Goal: Register for event/course

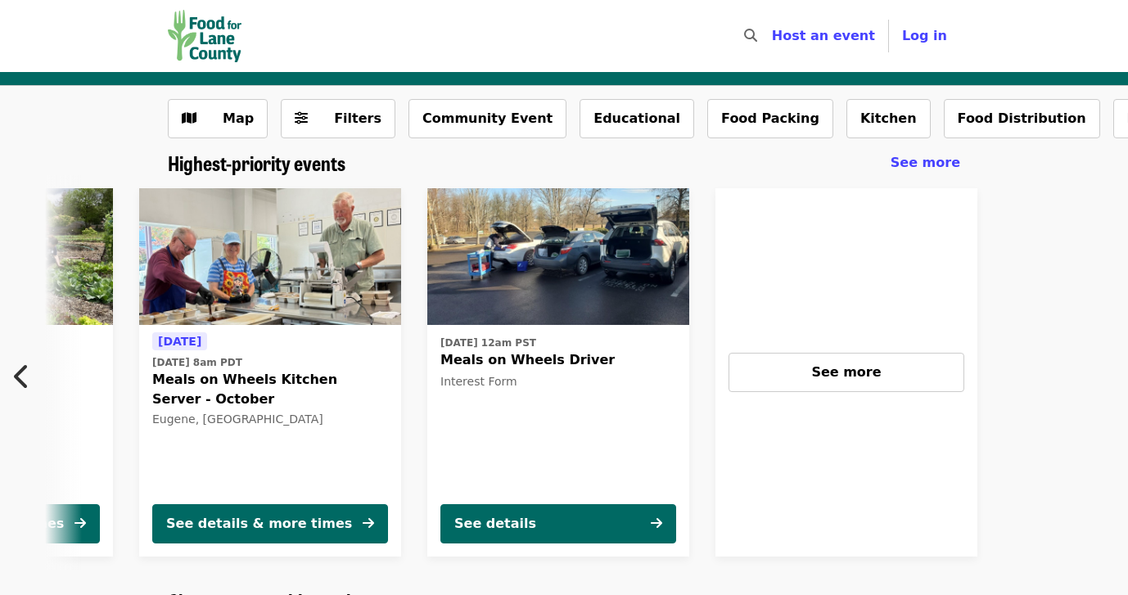
scroll to position [0, 592]
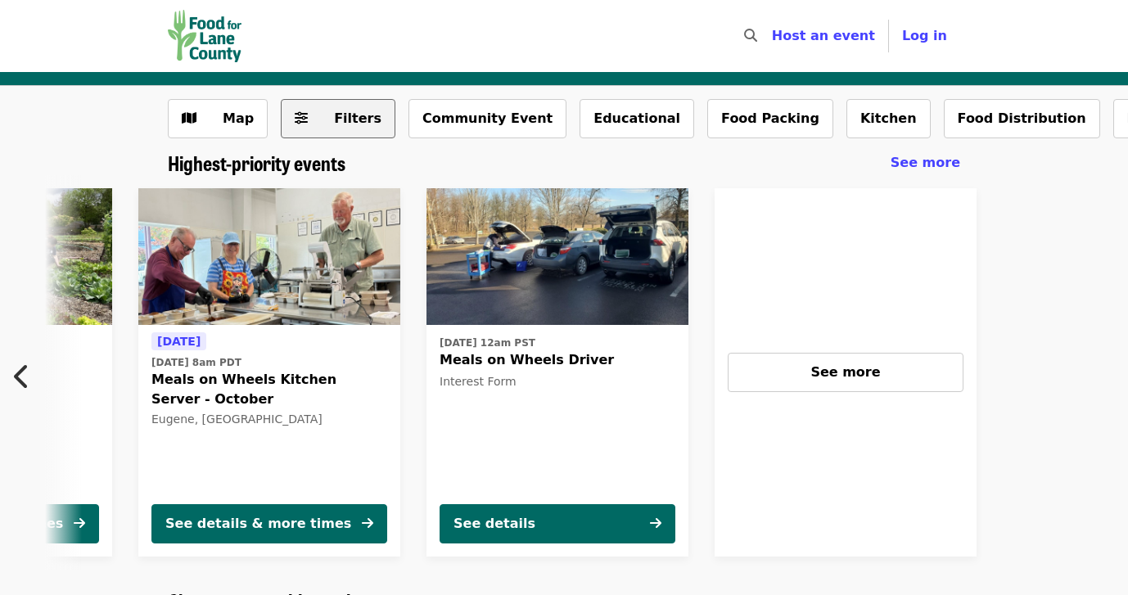
click at [304, 122] on button "Filters" at bounding box center [338, 118] width 115 height 39
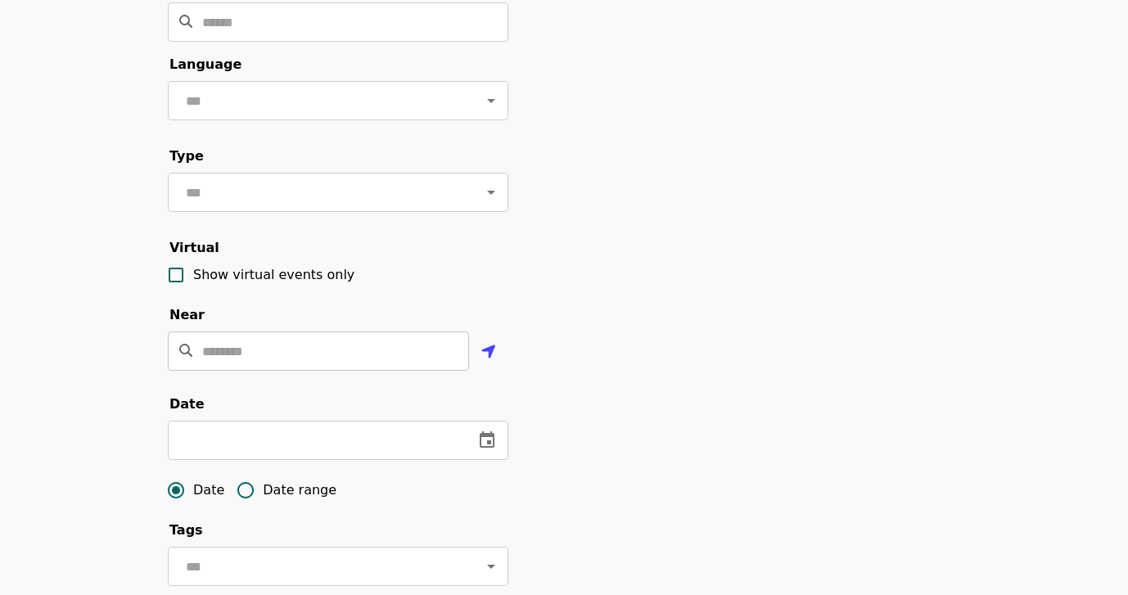
scroll to position [163, 0]
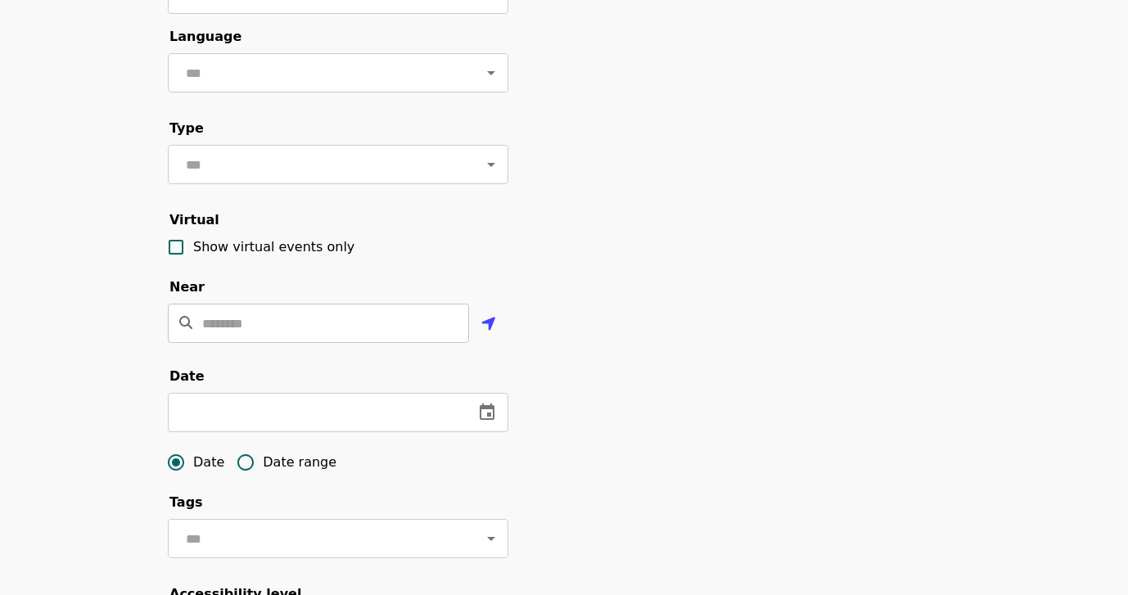
click at [336, 326] on input "Location" at bounding box center [335, 323] width 267 height 39
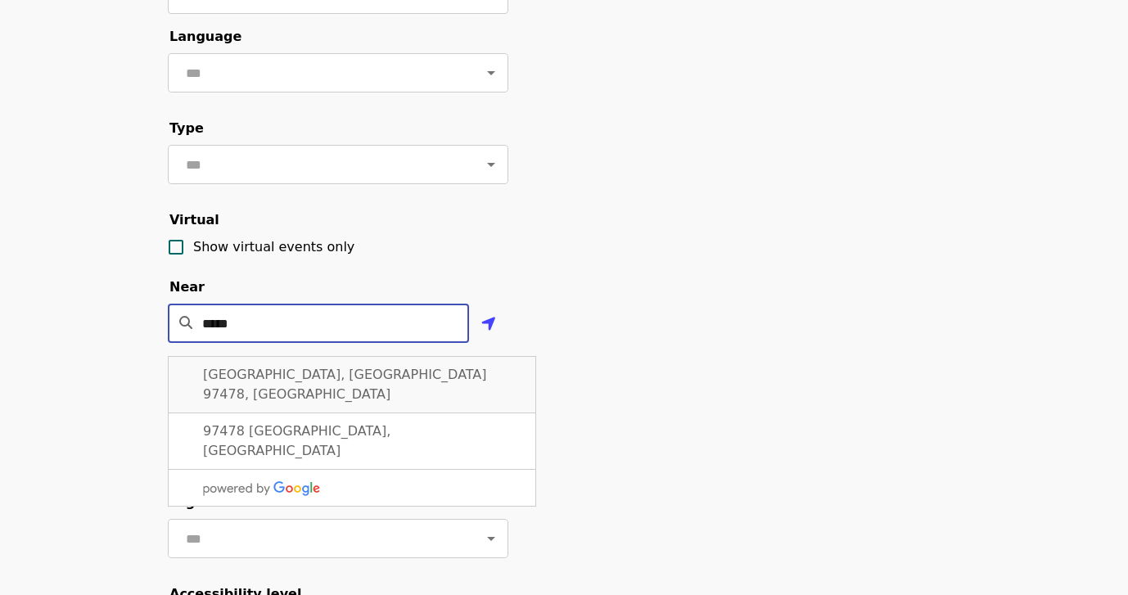
click at [313, 376] on span "[GEOGRAPHIC_DATA], [GEOGRAPHIC_DATA] 97478, [GEOGRAPHIC_DATA]" at bounding box center [345, 384] width 284 height 35
type input "**********"
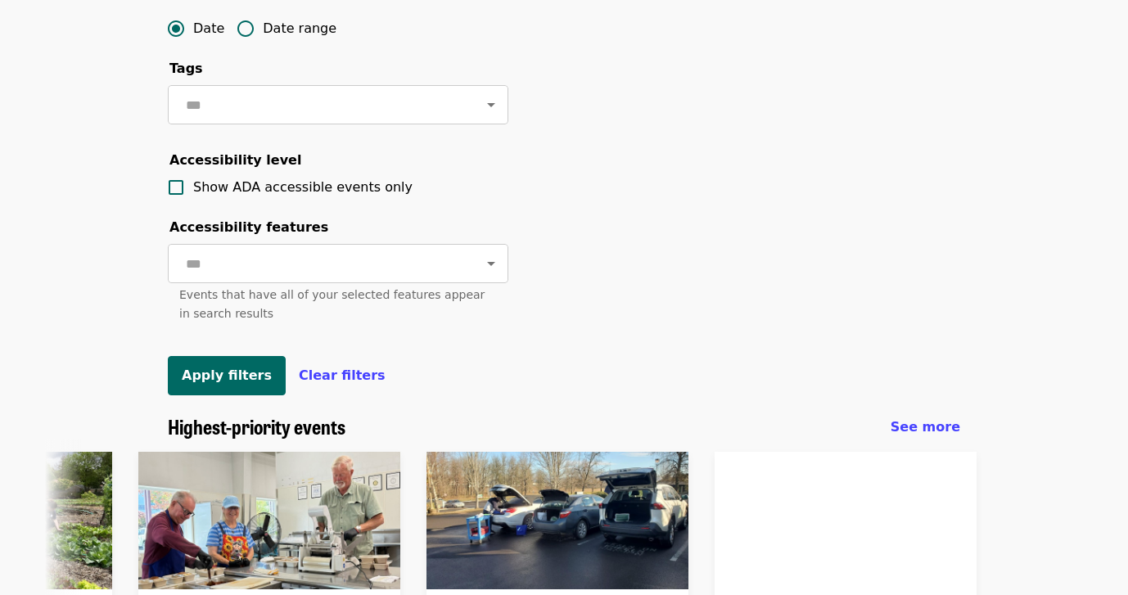
scroll to position [584, 0]
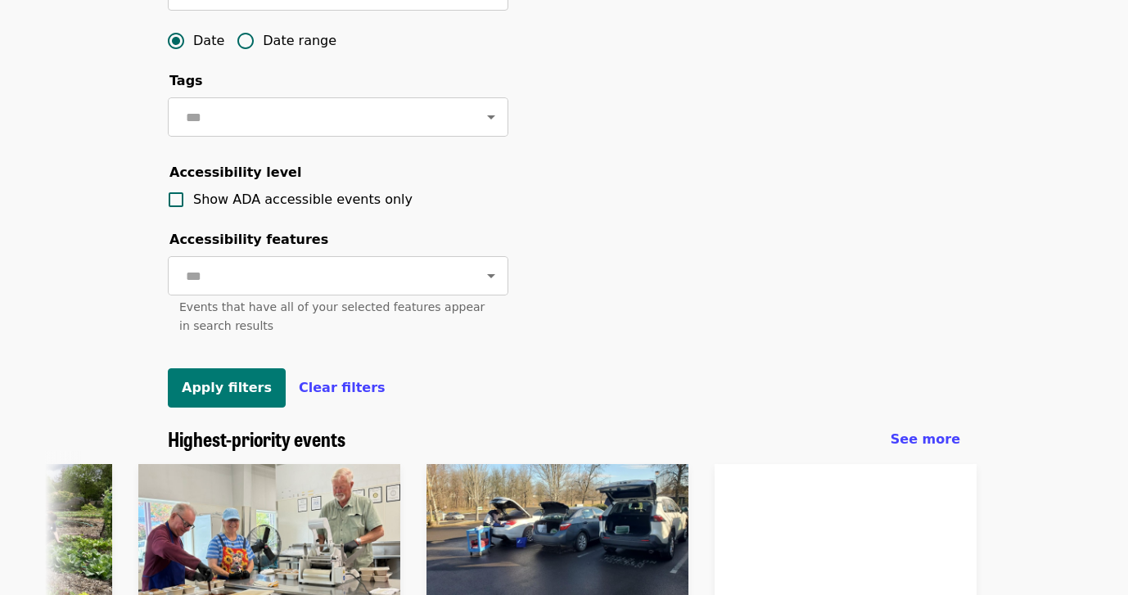
click at [243, 393] on span "Apply filters" at bounding box center [227, 388] width 90 height 16
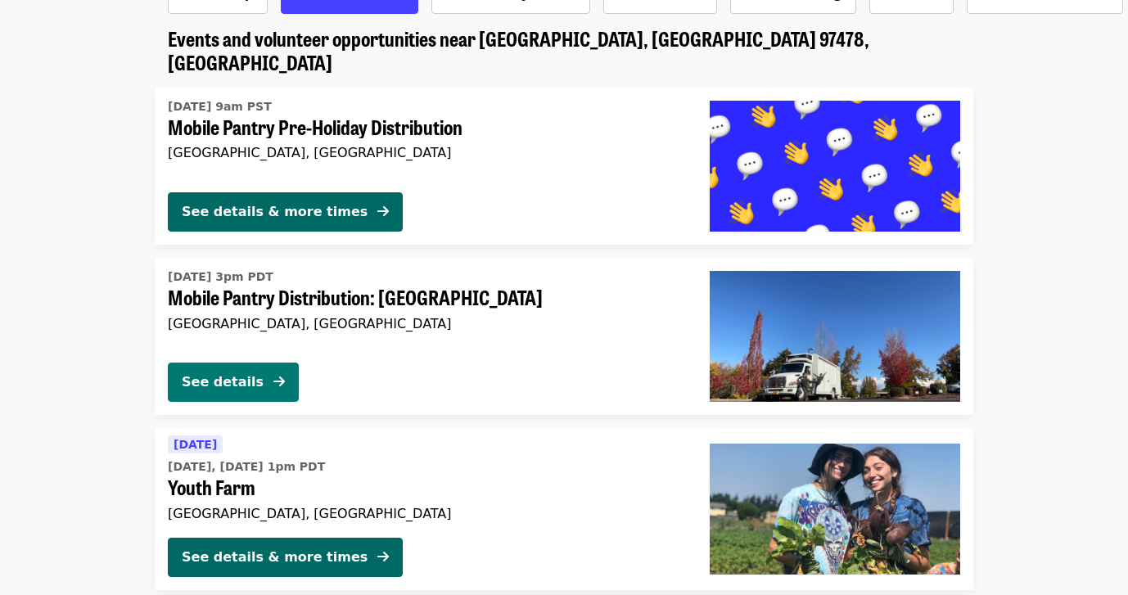
scroll to position [126, 0]
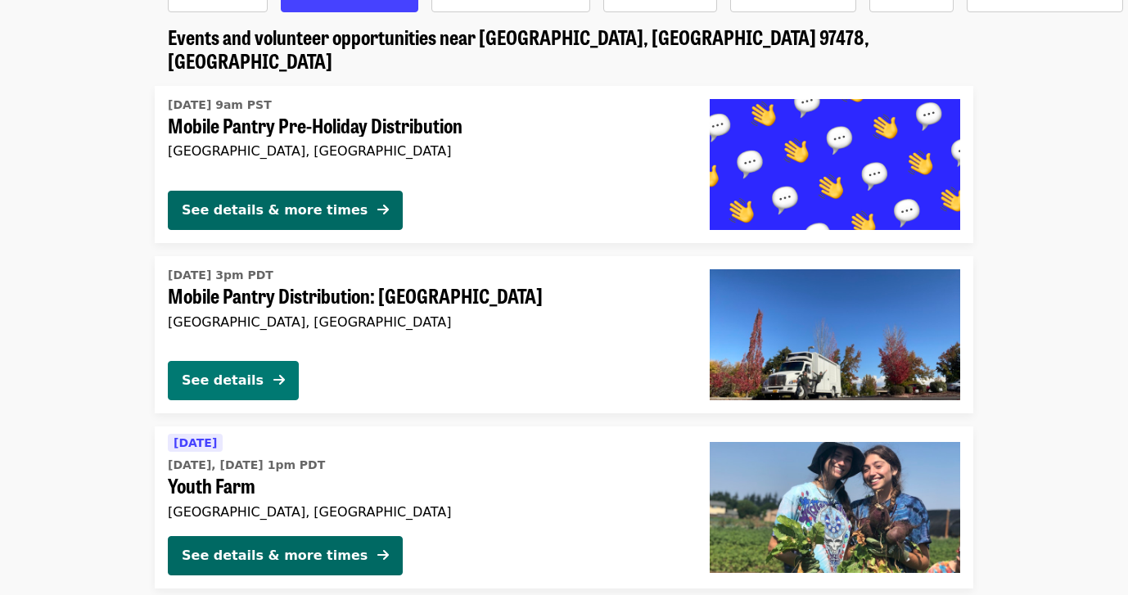
click at [250, 371] on div "See details" at bounding box center [223, 381] width 82 height 20
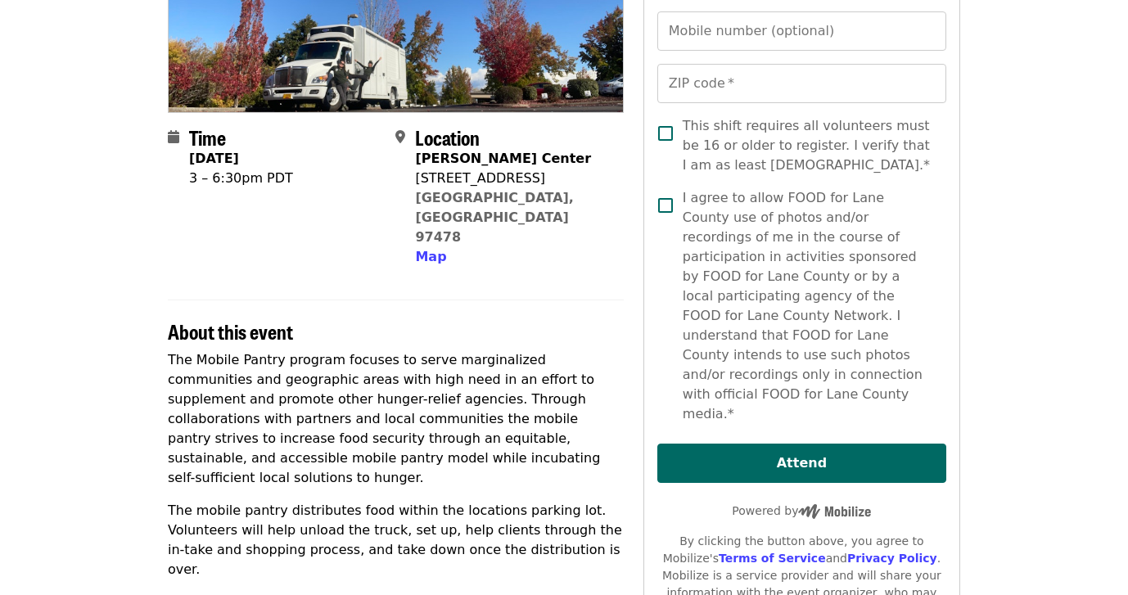
scroll to position [277, 0]
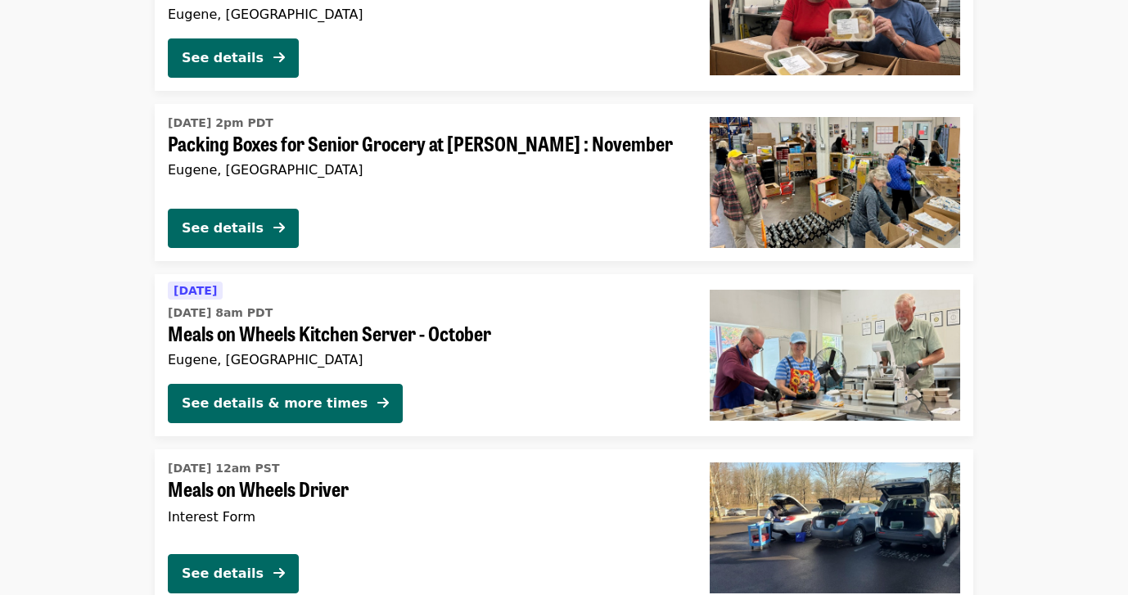
scroll to position [2006, 0]
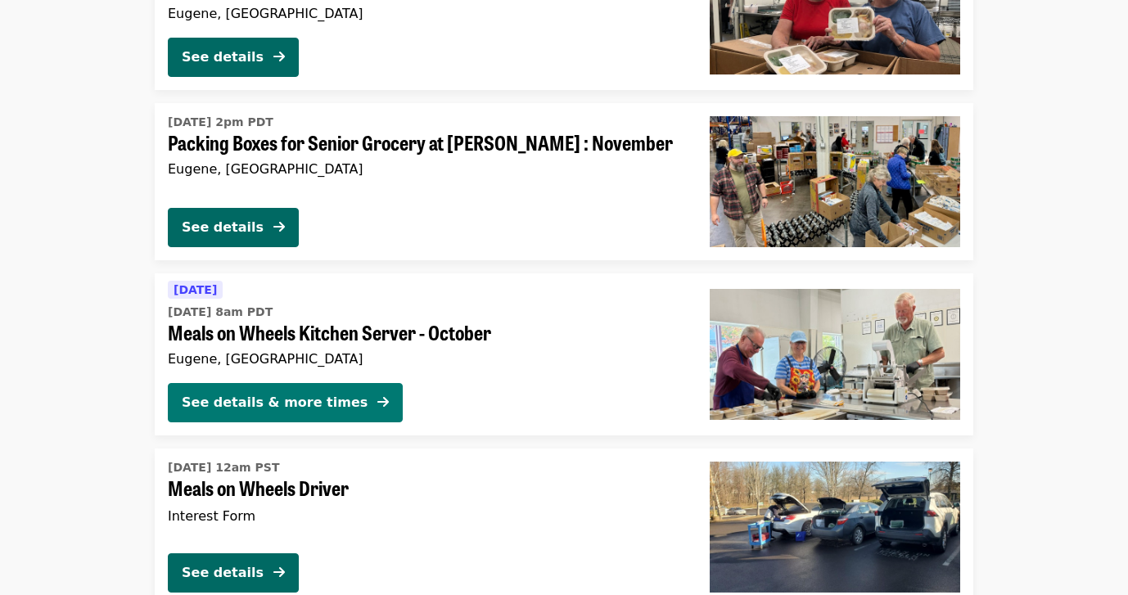
click at [338, 383] on button "See details & more times" at bounding box center [285, 402] width 235 height 39
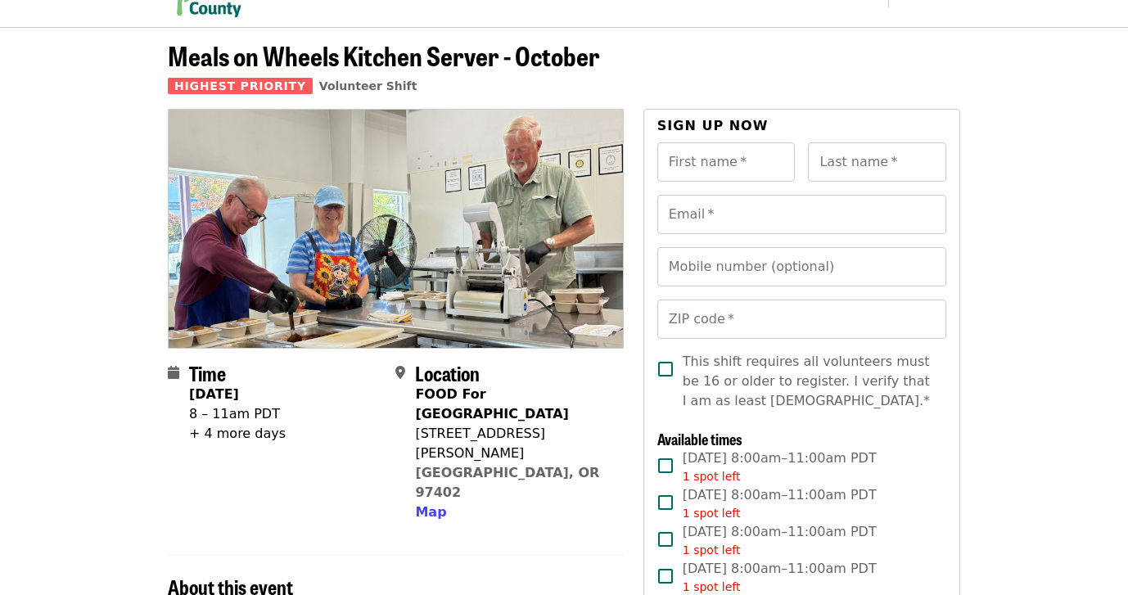
scroll to position [47, 0]
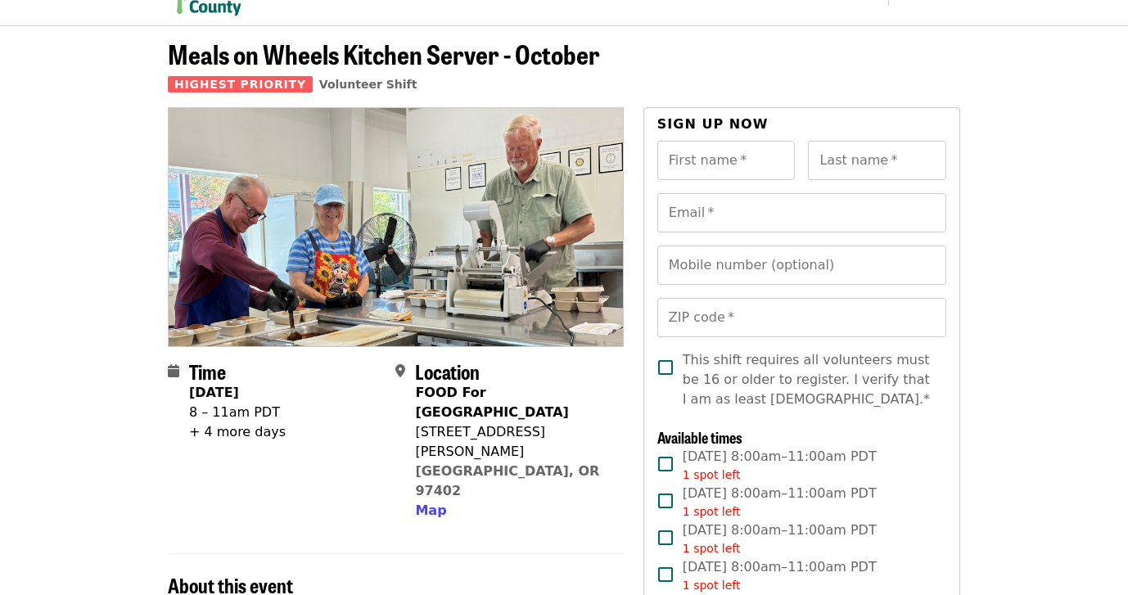
click at [193, 435] on div "+ 4 more days" at bounding box center [237, 432] width 97 height 20
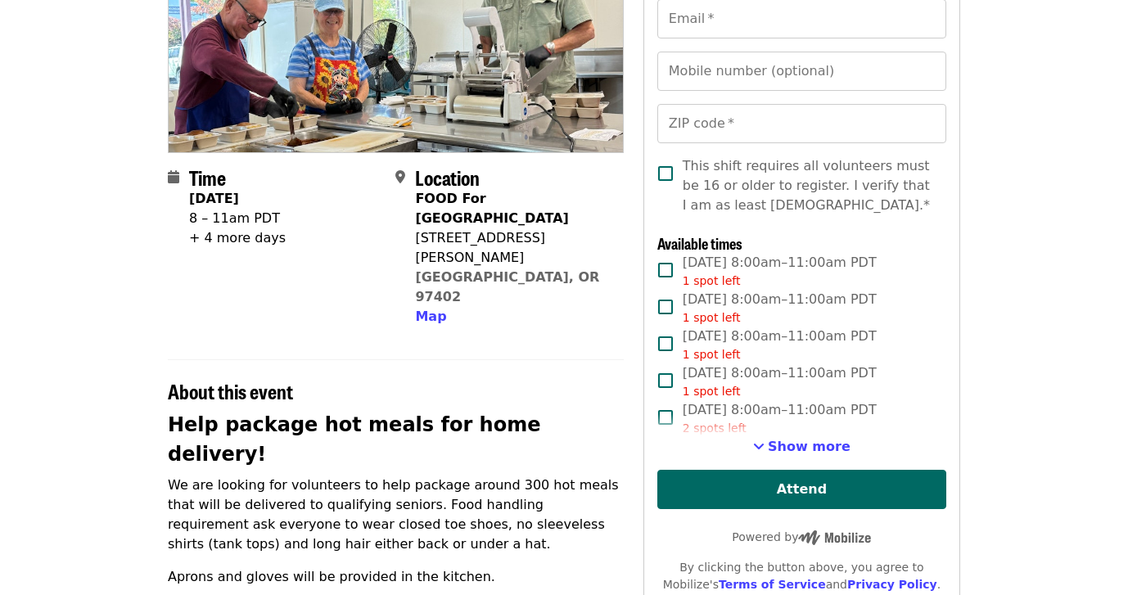
scroll to position [247, 0]
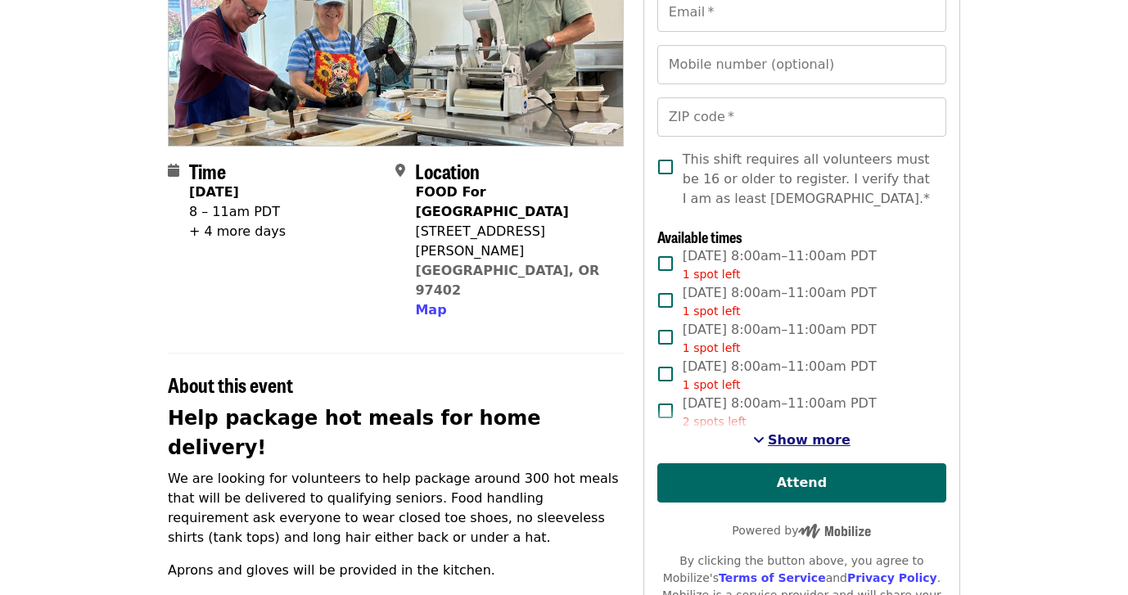
click at [764, 436] on span "See more timeslots" at bounding box center [758, 439] width 11 height 13
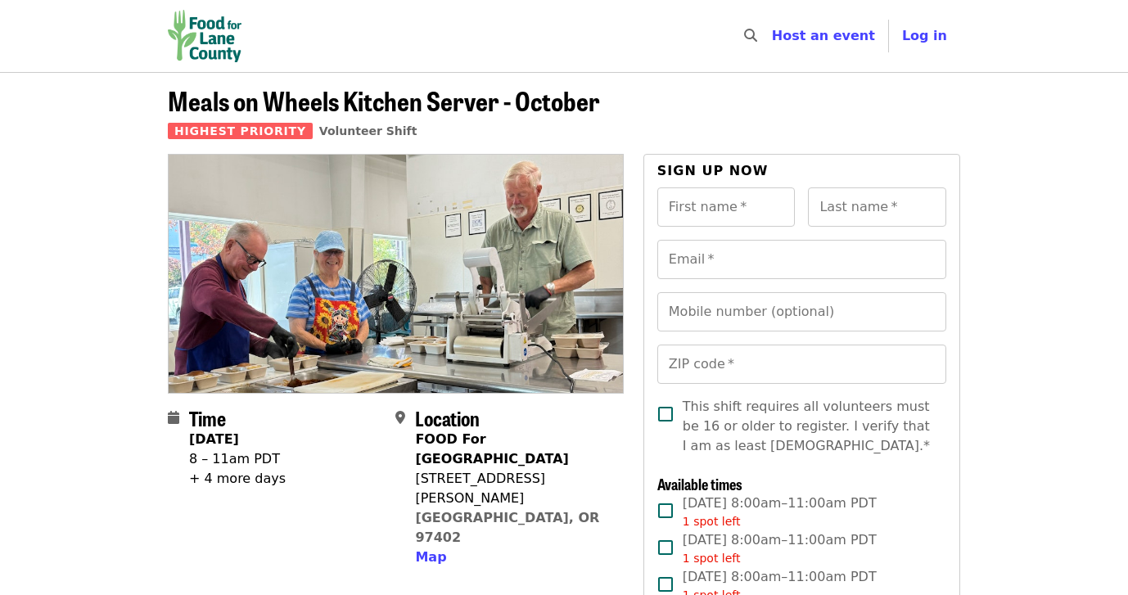
scroll to position [0, 0]
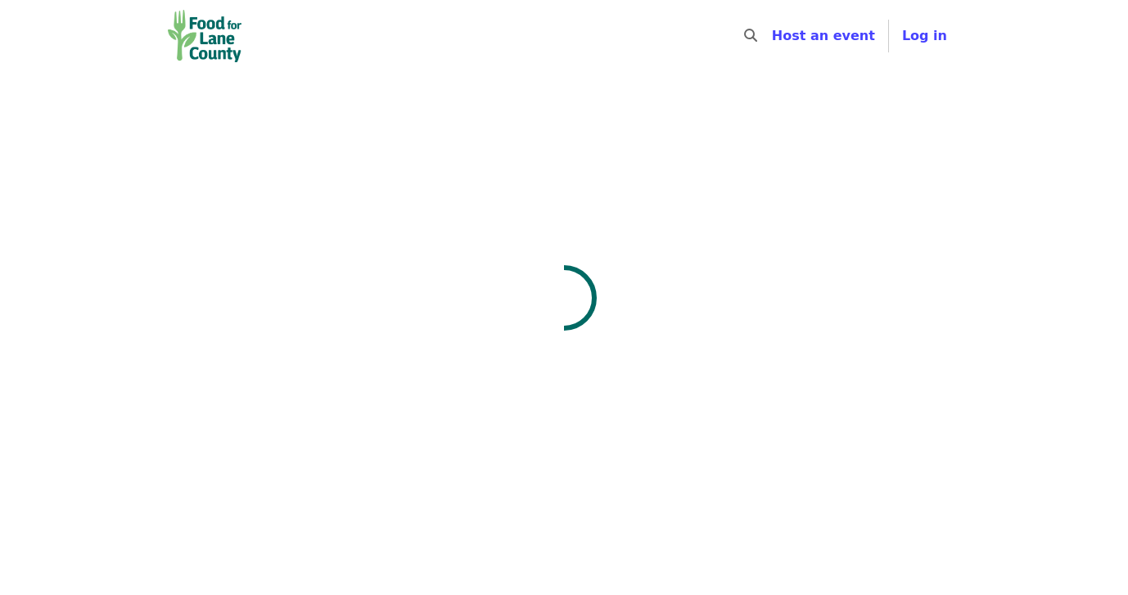
scroll to position [302, 0]
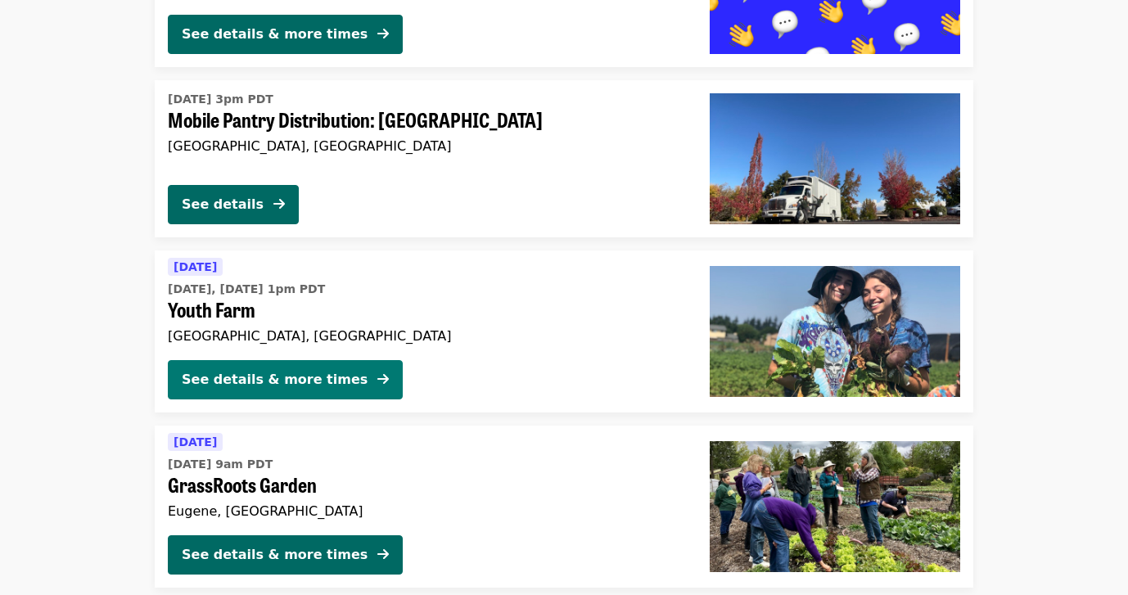
click at [377, 372] on icon "arrow-right icon" at bounding box center [382, 380] width 11 height 16
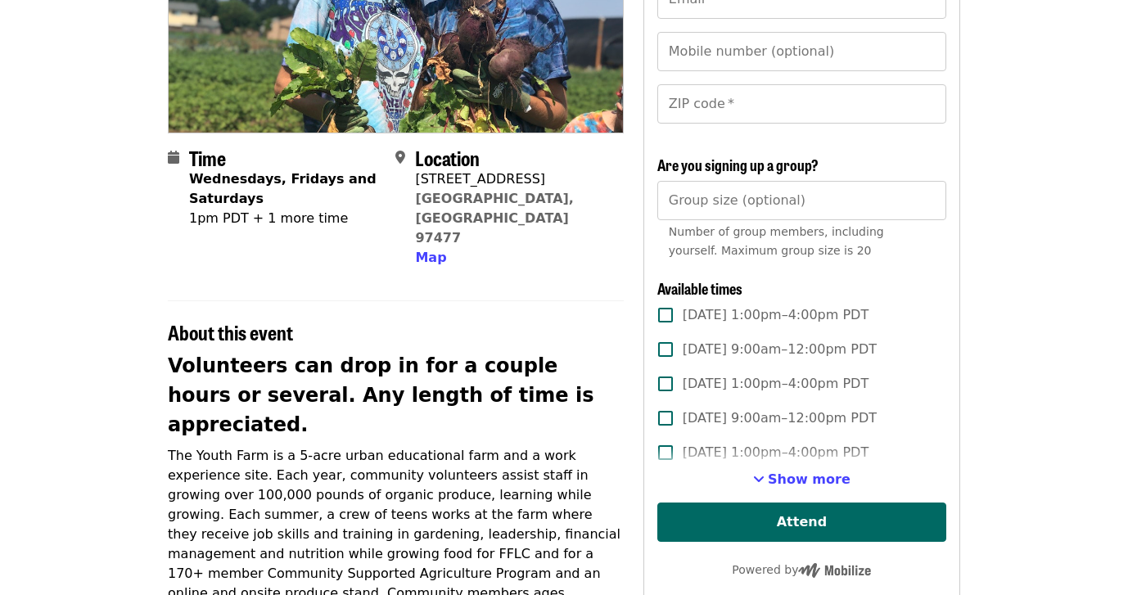
scroll to position [264, 0]
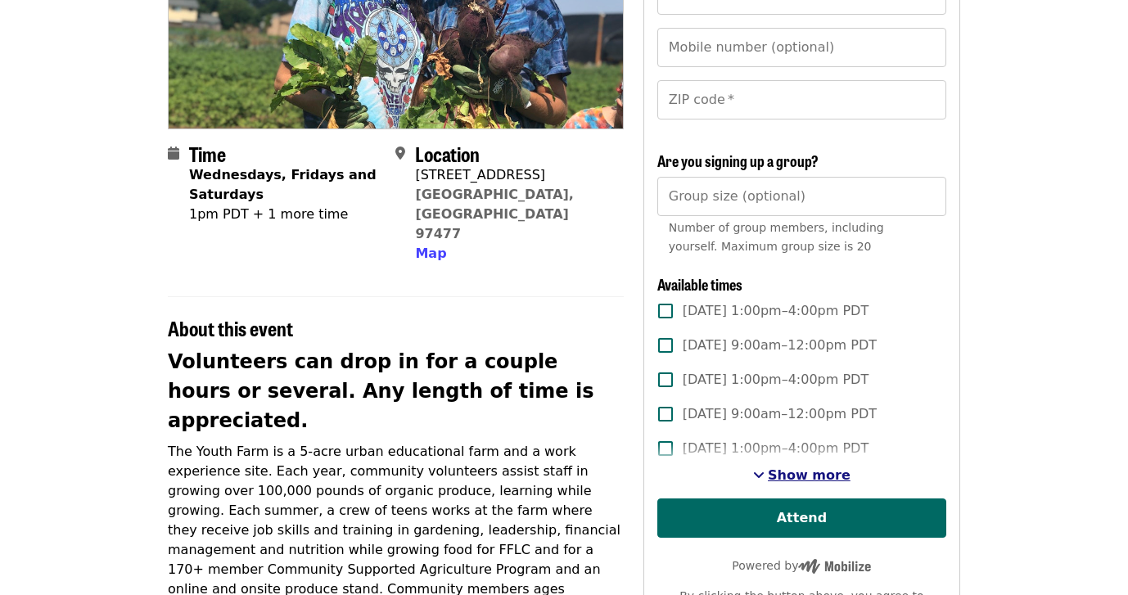
click at [764, 472] on span "See more timeslots" at bounding box center [758, 474] width 11 height 13
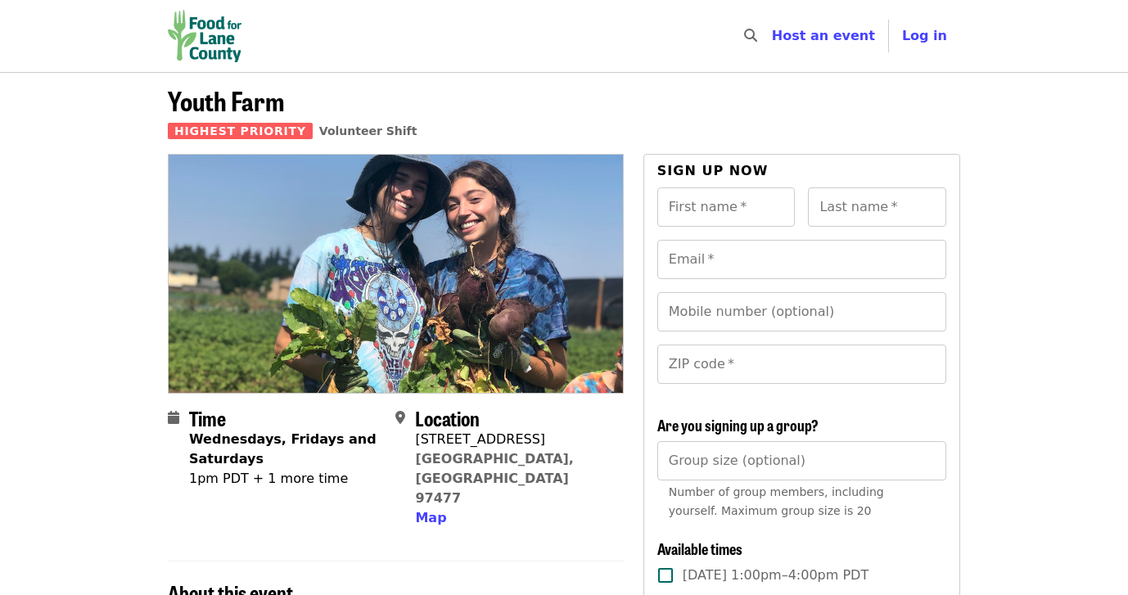
scroll to position [0, 0]
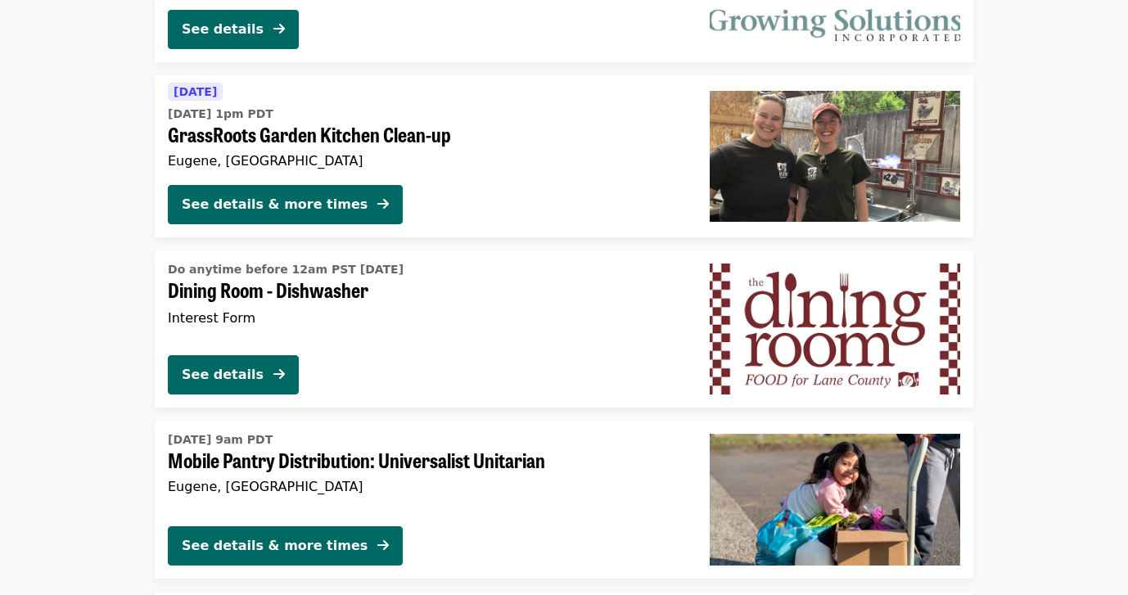
scroll to position [998, 0]
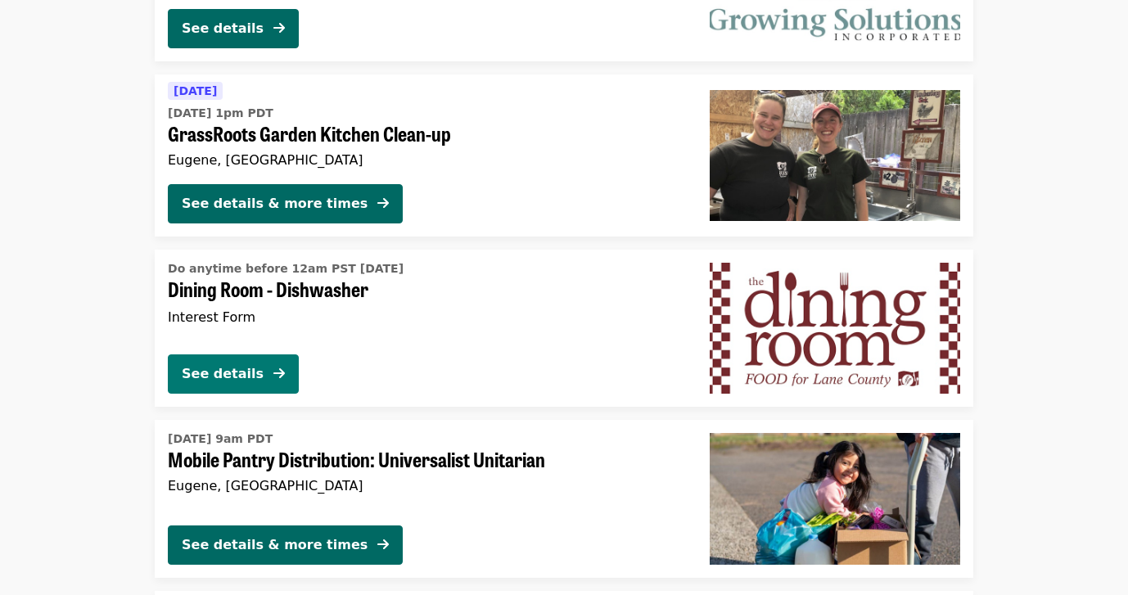
click at [282, 366] on icon "arrow-right icon" at bounding box center [278, 374] width 11 height 16
